Goal: Task Accomplishment & Management: Use online tool/utility

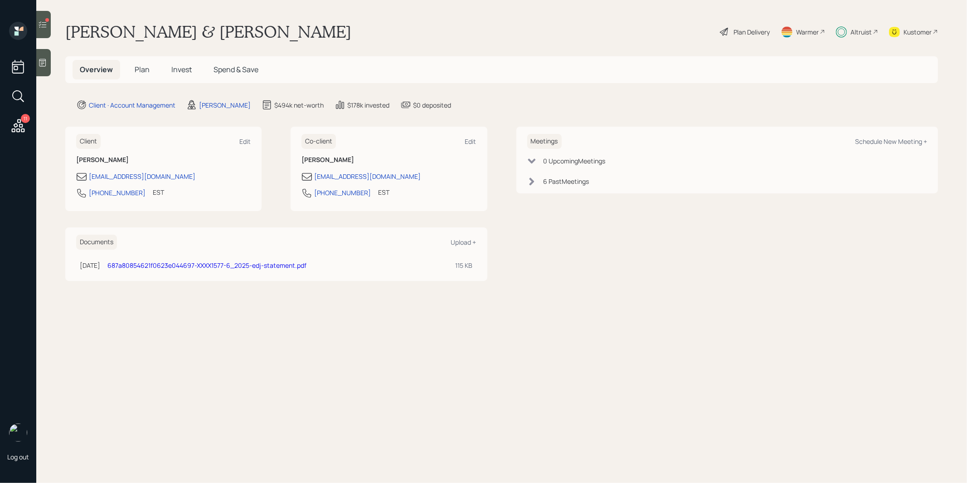
click at [43, 24] on icon at bounding box center [42, 24] width 9 height 9
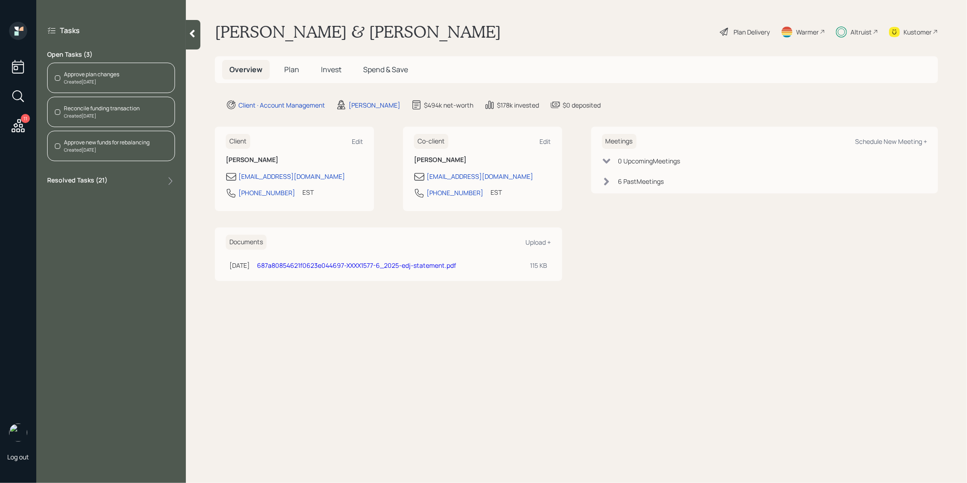
click at [96, 111] on div "Reconcile funding transaction" at bounding box center [102, 108] width 76 height 8
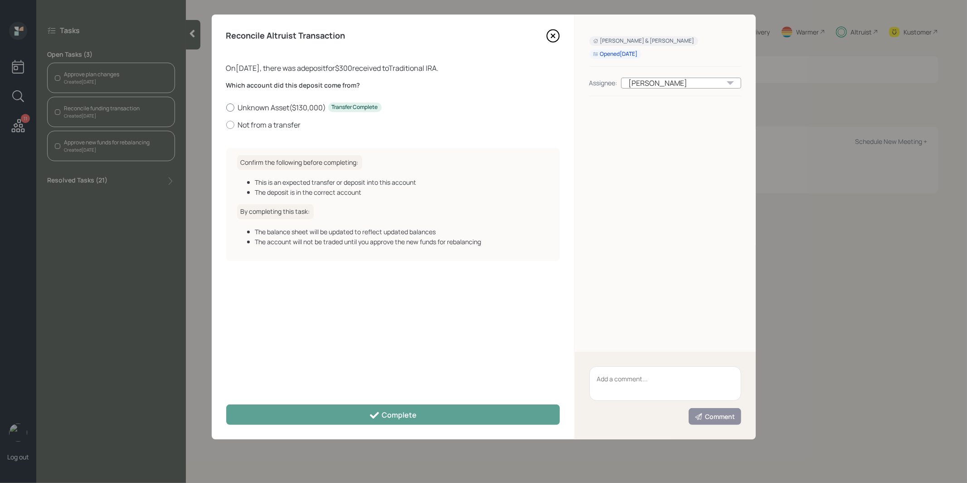
click at [229, 106] on div at bounding box center [230, 107] width 8 height 8
click at [226, 107] on input "Unknown Asset ( $130,000 ) Transfer Complete" at bounding box center [226, 107] width 0 height 0
radio input "true"
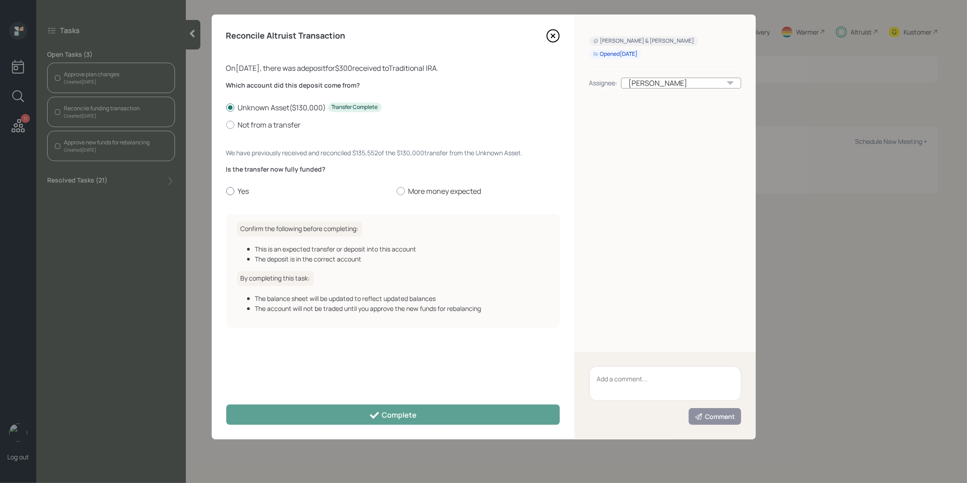
click at [230, 191] on div at bounding box center [230, 191] width 8 height 8
click at [226, 191] on input "Yes" at bounding box center [226, 191] width 0 height 0
radio input "true"
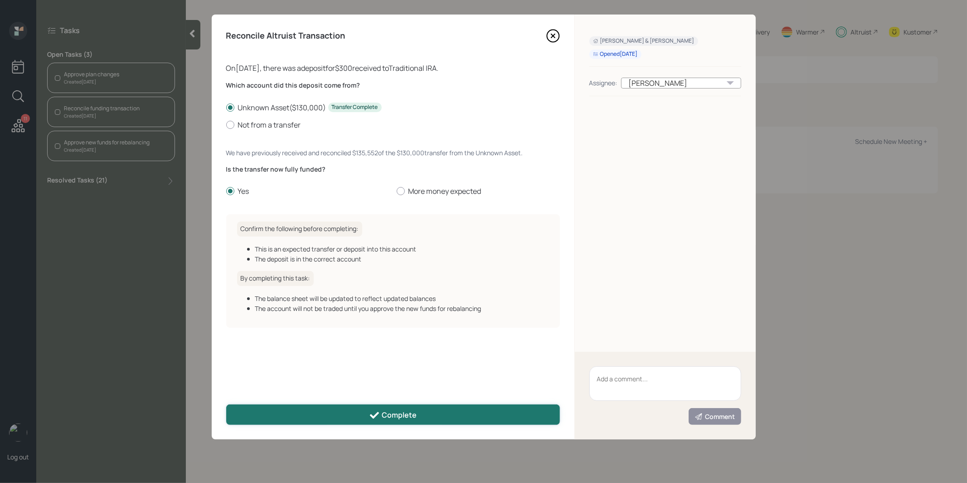
click at [283, 409] on button "Complete" at bounding box center [393, 414] width 334 height 20
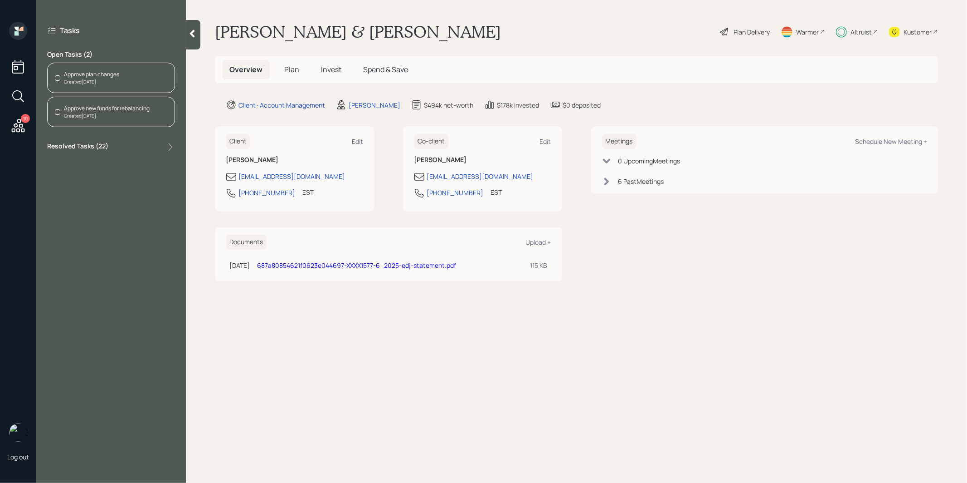
click at [128, 112] on div "Approve new funds for rebalancing" at bounding box center [107, 108] width 86 height 8
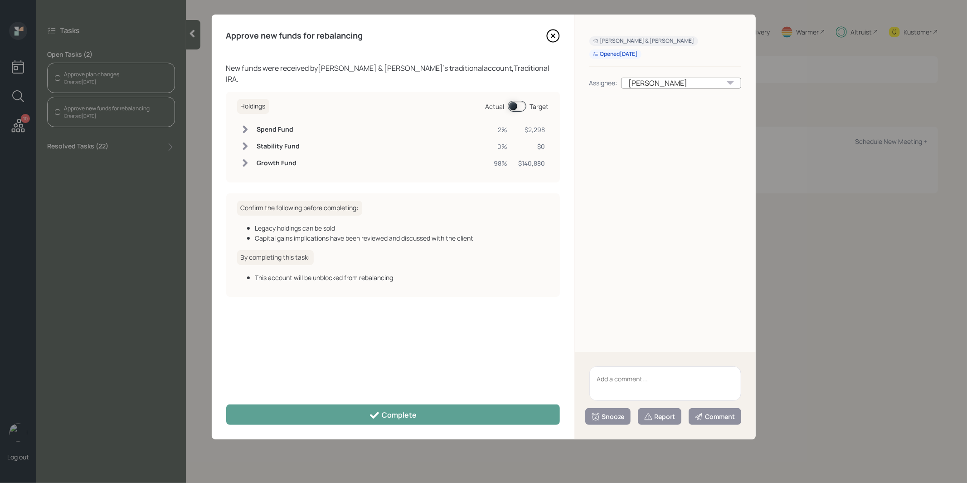
click at [515, 101] on span at bounding box center [517, 106] width 19 height 11
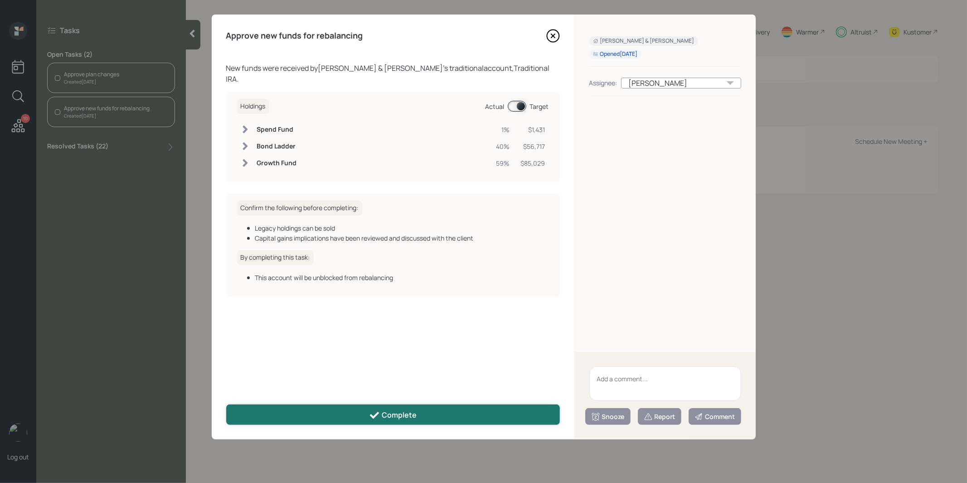
click at [344, 416] on button "Complete" at bounding box center [393, 414] width 334 height 20
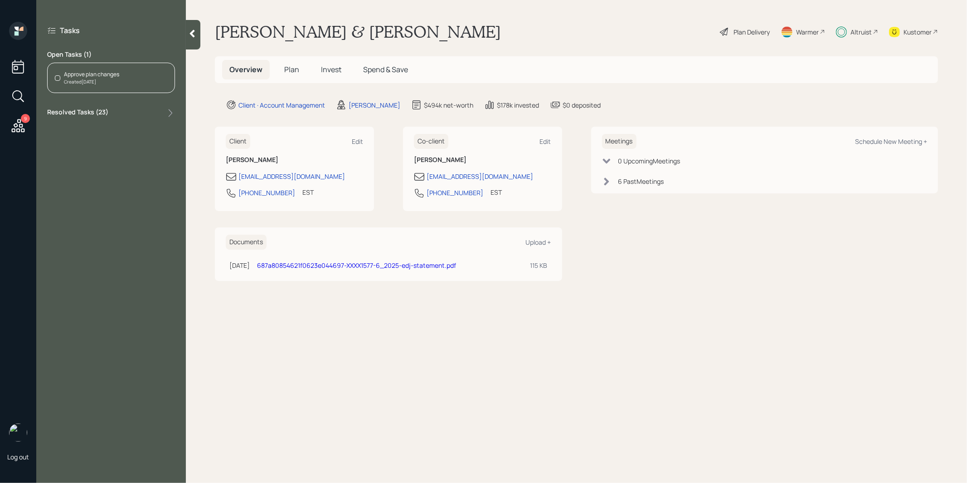
click at [329, 69] on span "Invest" at bounding box center [331, 69] width 20 height 10
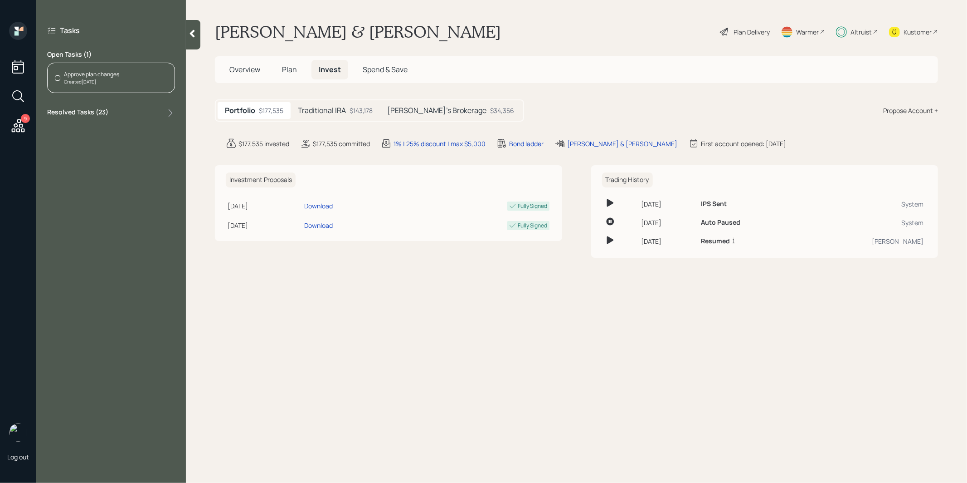
click at [417, 111] on h5 "[PERSON_NAME]'s Brokerage" at bounding box center [436, 110] width 99 height 9
